Goal: Task Accomplishment & Management: Use online tool/utility

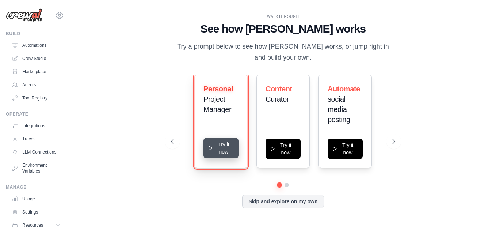
click at [219, 150] on button "Try it now" at bounding box center [221, 148] width 35 height 20
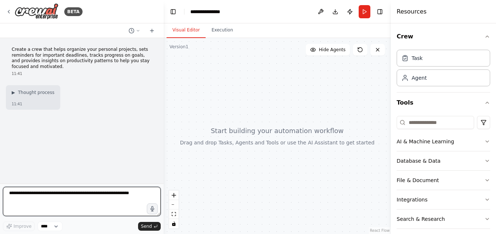
click at [102, 196] on textarea at bounding box center [82, 201] width 158 height 29
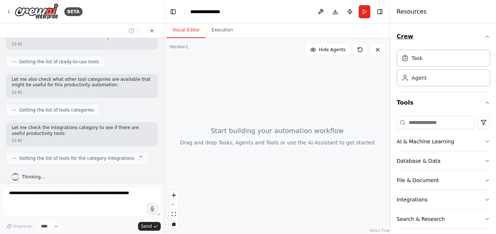
scroll to position [90, 0]
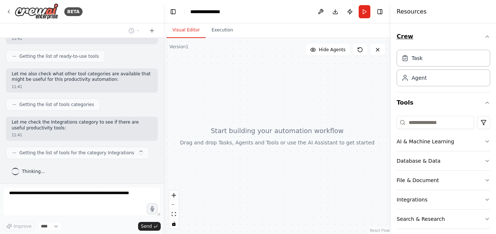
click at [467, 33] on button "Crew" at bounding box center [444, 36] width 94 height 20
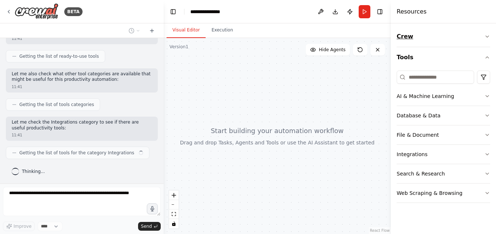
click at [467, 33] on button "Crew" at bounding box center [444, 36] width 94 height 20
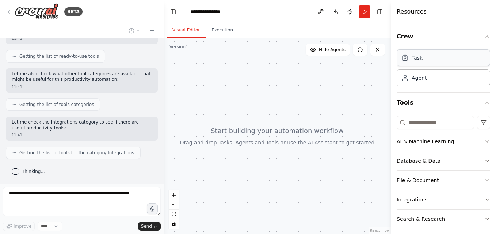
click at [449, 64] on div "Task" at bounding box center [444, 57] width 94 height 17
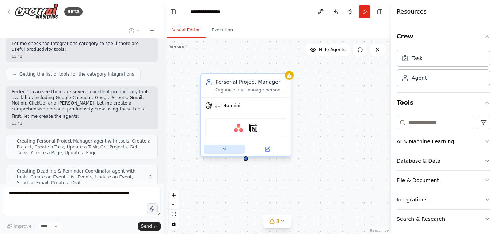
scroll to position [198, 0]
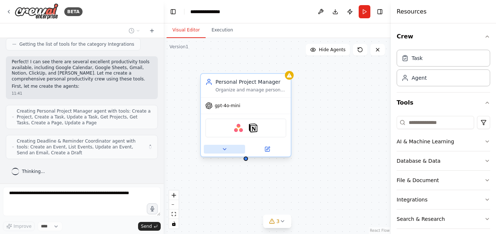
click at [228, 151] on button at bounding box center [224, 149] width 41 height 9
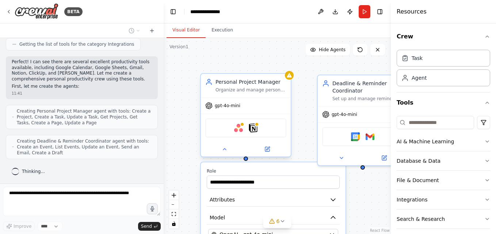
click at [234, 155] on div at bounding box center [246, 149] width 90 height 15
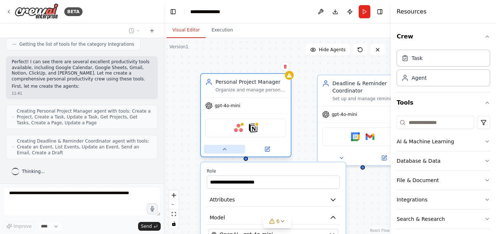
click at [224, 147] on icon at bounding box center [225, 149] width 6 height 6
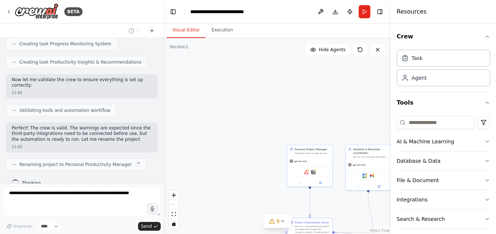
scroll to position [447, 0]
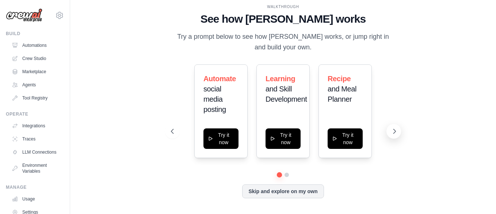
click at [393, 131] on icon at bounding box center [394, 131] width 7 height 7
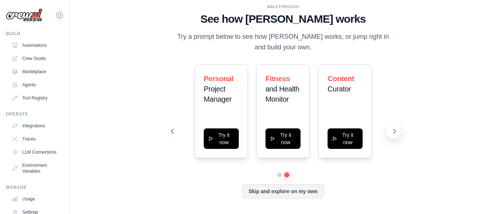
click at [393, 131] on icon at bounding box center [394, 131] width 7 height 7
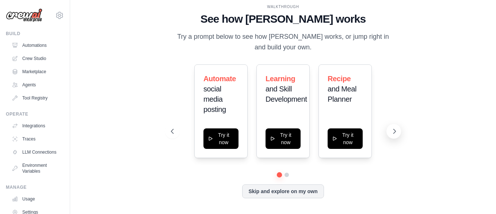
click at [393, 131] on icon at bounding box center [394, 131] width 7 height 7
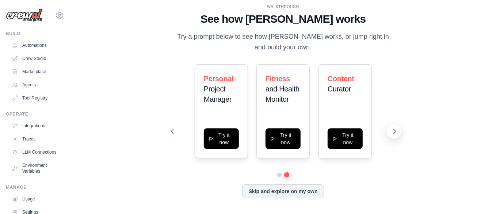
click at [393, 131] on icon at bounding box center [394, 131] width 7 height 7
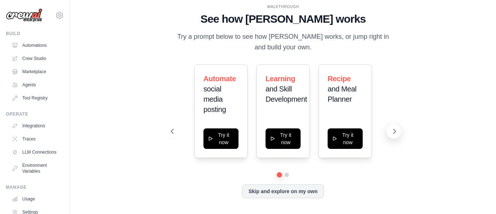
click at [393, 131] on icon at bounding box center [394, 131] width 7 height 7
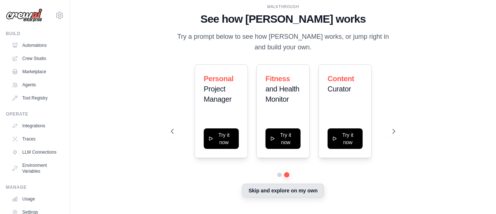
click at [293, 189] on button "Skip and explore on my own" at bounding box center [282, 190] width 81 height 14
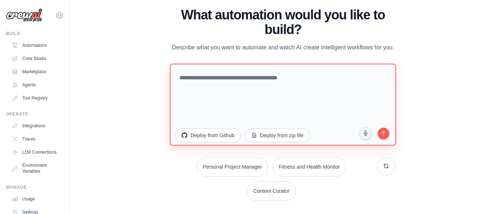
click at [286, 108] on textarea at bounding box center [283, 104] width 226 height 82
click at [287, 110] on textarea at bounding box center [283, 104] width 226 height 82
click at [310, 86] on textarea at bounding box center [283, 104] width 226 height 82
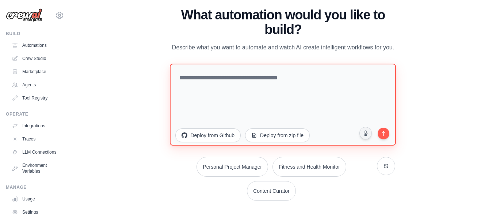
click at [310, 86] on textarea at bounding box center [283, 104] width 226 height 82
click at [339, 122] on textarea "********" at bounding box center [283, 104] width 226 height 82
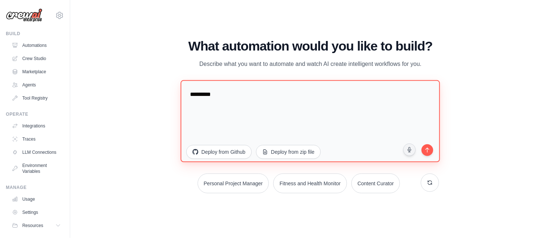
type textarea "*****"
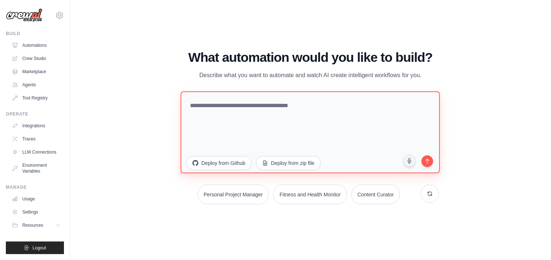
click at [273, 112] on textarea at bounding box center [310, 132] width 259 height 82
type textarea "*"
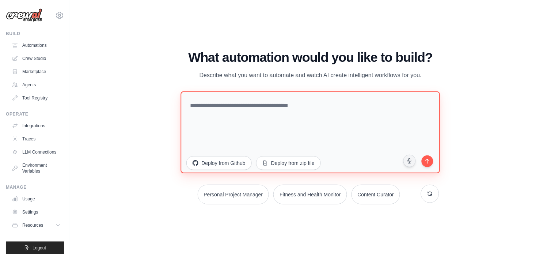
type textarea "*"
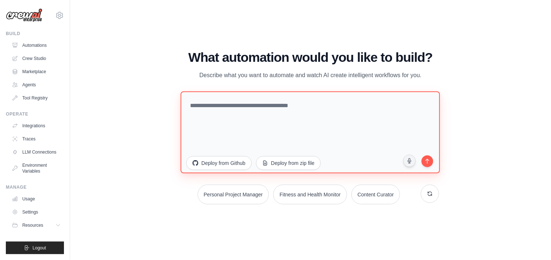
type textarea "*"
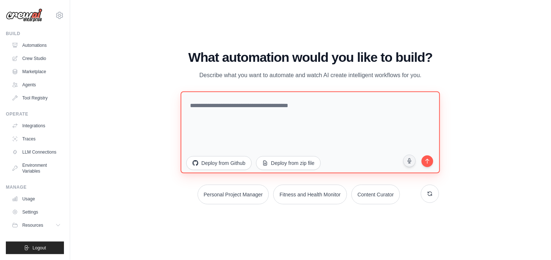
type textarea "*"
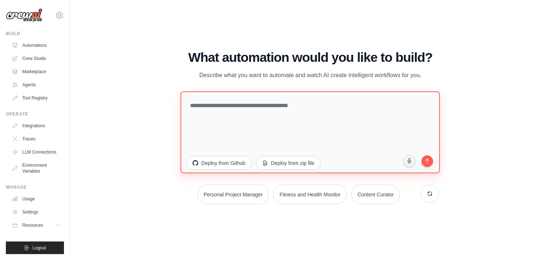
type textarea "*"
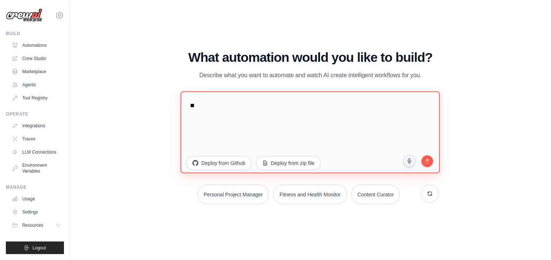
type textarea "*"
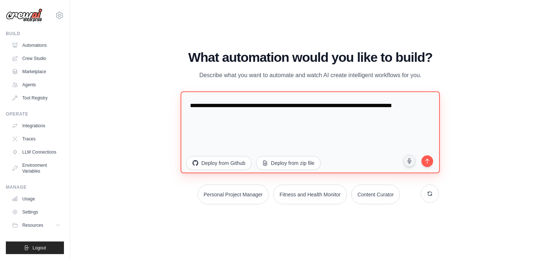
type textarea "**********"
click at [430, 165] on button "submit" at bounding box center [427, 160] width 15 height 15
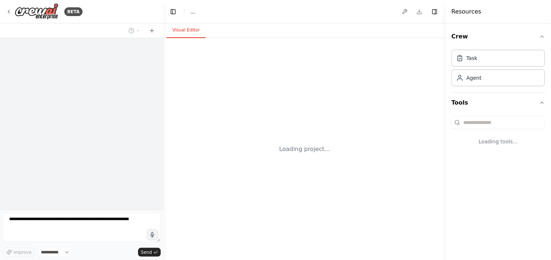
select select "****"
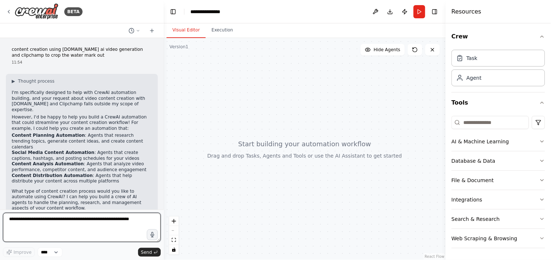
scroll to position [5, 0]
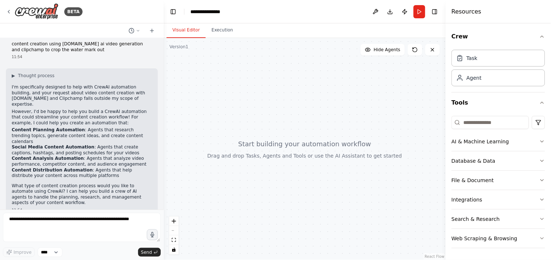
click at [75, 132] on li "Content Planning Automation : Agents that research trending topics, generate co…" at bounding box center [82, 135] width 140 height 17
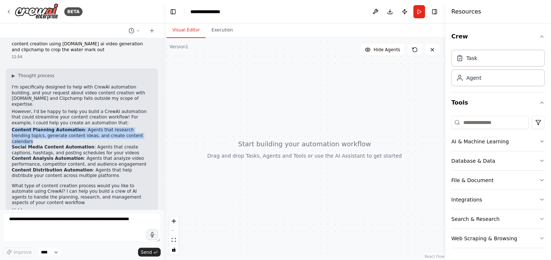
click at [75, 132] on li "Content Planning Automation : Agents that research trending topics, generate co…" at bounding box center [82, 135] width 140 height 17
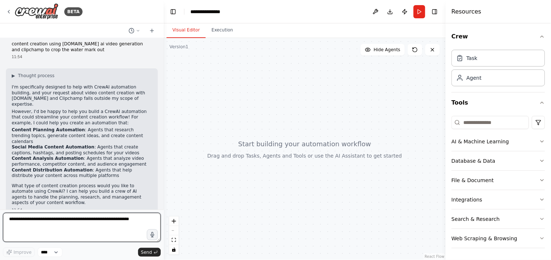
click at [67, 220] on textarea at bounding box center [82, 227] width 158 height 29
type textarea "*********"
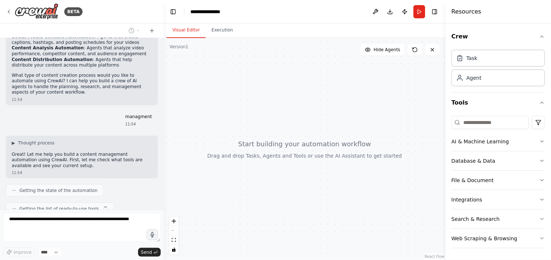
scroll to position [134, 0]
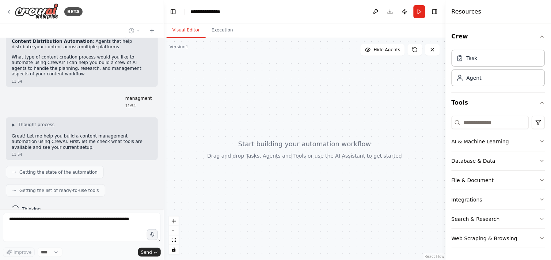
click at [112, 133] on p "Great! Let me help you build a content management automation using CrewAI. Firs…" at bounding box center [82, 141] width 140 height 17
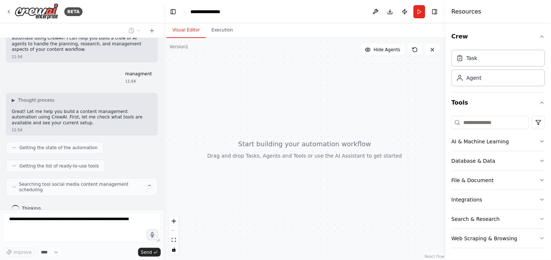
click at [112, 126] on div "content creation using [DOMAIN_NAME] ai video generation and clipchamp to crop …" at bounding box center [82, 123] width 164 height 171
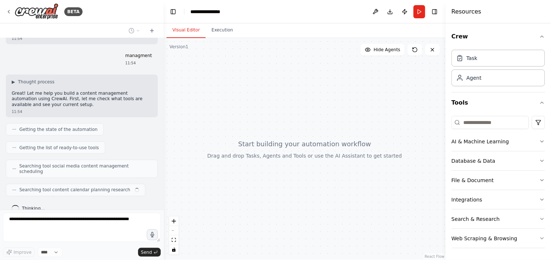
click at [100, 107] on div "content creation using [DOMAIN_NAME] ai video generation and clipchamp to crop …" at bounding box center [82, 123] width 164 height 171
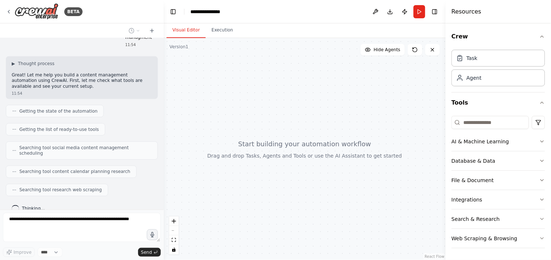
click at [14, 105] on div "Getting the state of the automation" at bounding box center [55, 111] width 98 height 12
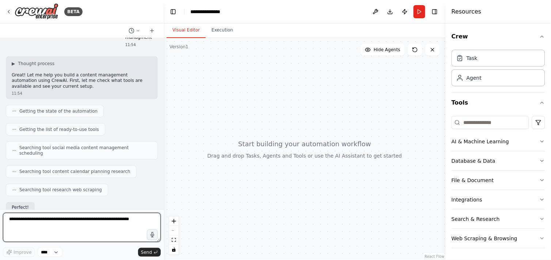
click at [12, 105] on div "Getting the state of the automation" at bounding box center [55, 111] width 98 height 12
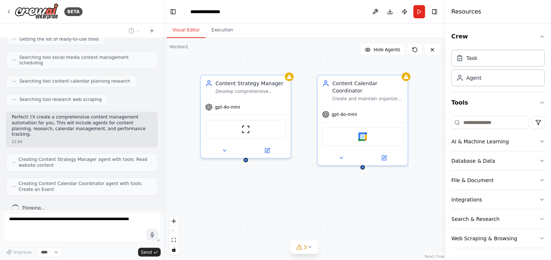
scroll to position [309, 0]
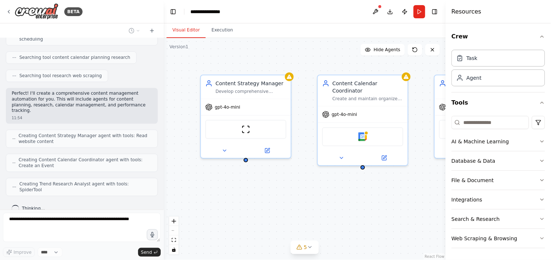
click at [309, 256] on div "Content Strategy Manager Develop comprehensive content strategies for {content_…" at bounding box center [305, 149] width 282 height 222
click at [303, 251] on button "5" at bounding box center [305, 247] width 28 height 14
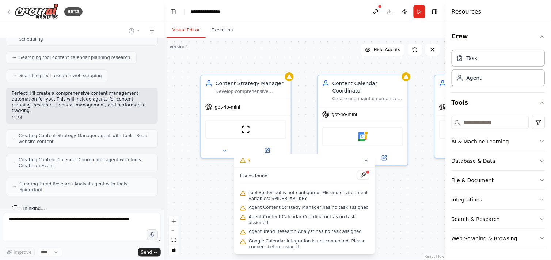
scroll to position [334, 0]
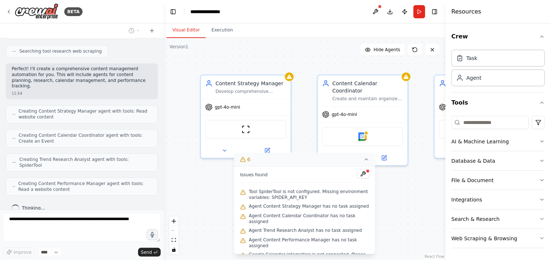
click at [368, 159] on icon at bounding box center [367, 159] width 6 height 6
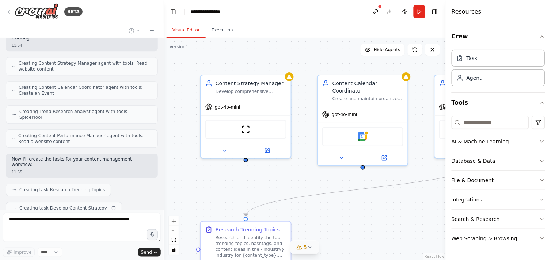
scroll to position [400, 0]
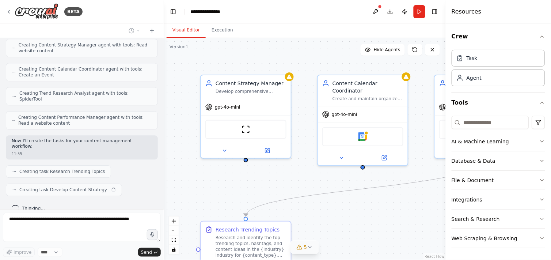
click at [362, 229] on div ".deletable-edge-delete-btn { width: 20px; height: 20px; border: 0px solid #ffff…" at bounding box center [305, 149] width 282 height 222
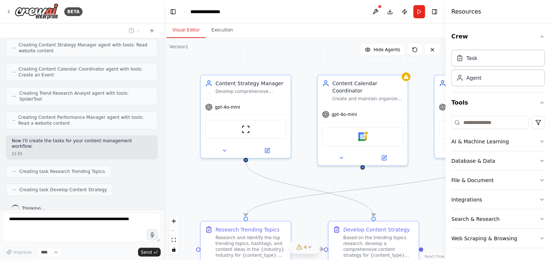
click at [391, 212] on div ".deletable-edge-delete-btn { width: 20px; height: 20px; border: 0px solid #ffff…" at bounding box center [305, 149] width 282 height 222
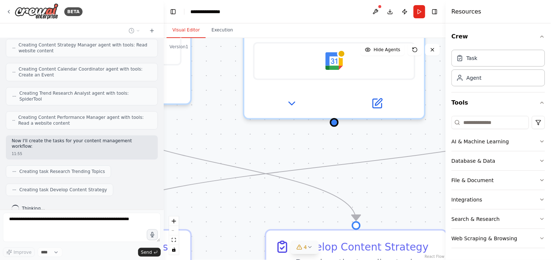
click at [391, 212] on div ".deletable-edge-delete-btn { width: 20px; height: 20px; border: 0px solid #ffff…" at bounding box center [305, 149] width 282 height 222
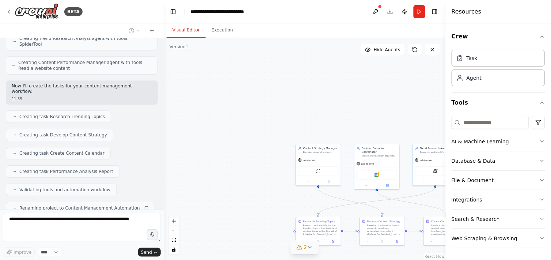
scroll to position [474, 0]
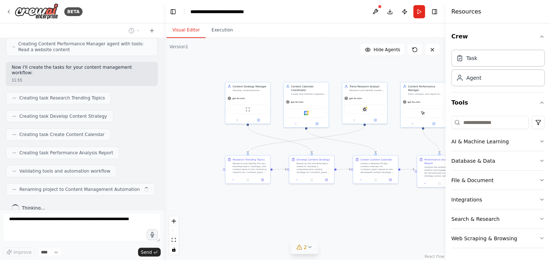
drag, startPoint x: 214, startPoint y: 101, endPoint x: 144, endPoint y: 39, distance: 93.0
click at [144, 39] on div "BETA content creation using [DOMAIN_NAME] ai video generation and clipchamp to …" at bounding box center [275, 130] width 551 height 260
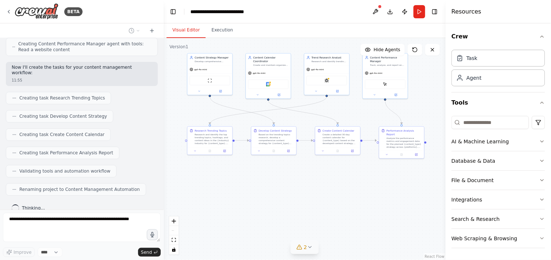
drag, startPoint x: 216, startPoint y: 110, endPoint x: 178, endPoint y: 81, distance: 48.5
click at [178, 81] on div ".deletable-edge-delete-btn { width: 20px; height: 20px; border: 0px solid #ffff…" at bounding box center [305, 149] width 282 height 222
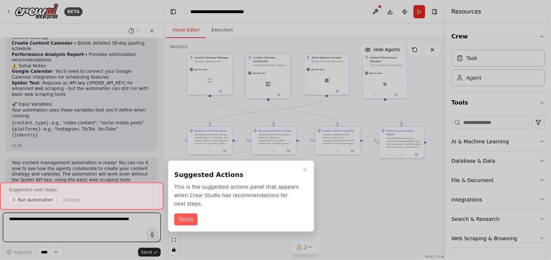
scroll to position [737, 0]
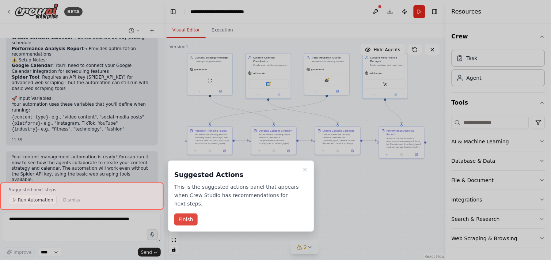
click at [179, 213] on div "Suggested Actions This is the suggested actions panel that appears when Crew St…" at bounding box center [241, 195] width 146 height 71
click at [179, 213] on button "Finish" at bounding box center [185, 219] width 23 height 12
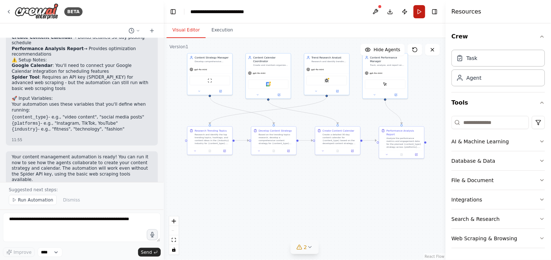
click at [419, 9] on button "Run" at bounding box center [420, 11] width 12 height 13
